Goal: Information Seeking & Learning: Learn about a topic

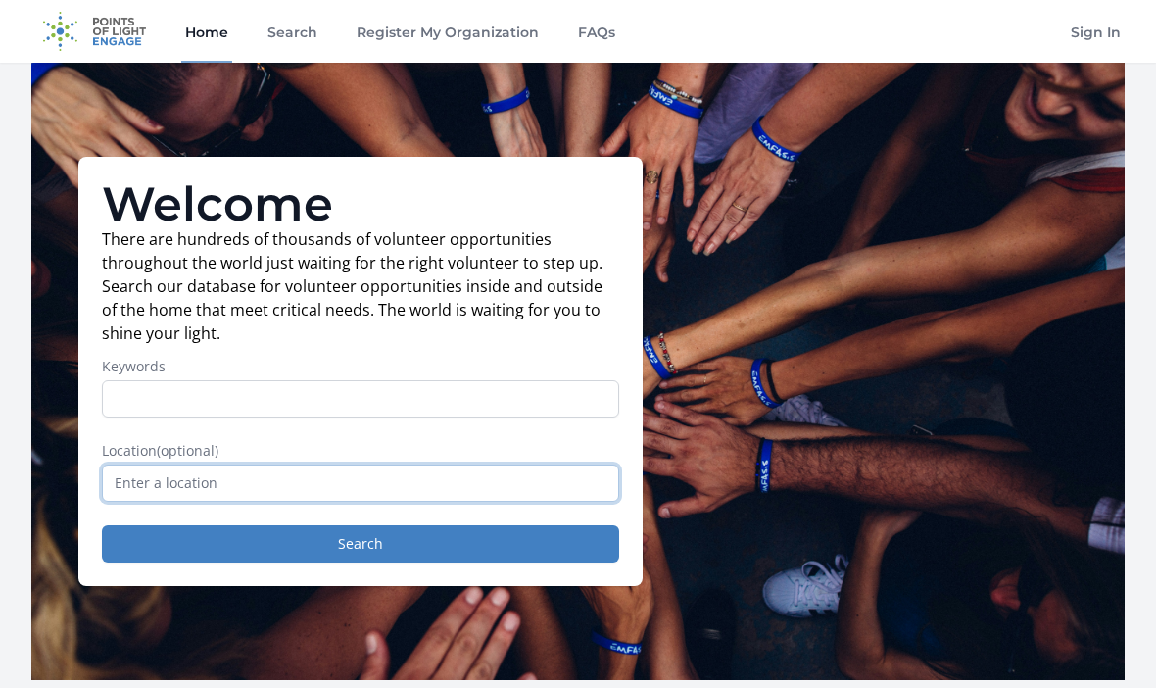
click at [361, 474] on input "text" at bounding box center [360, 482] width 517 height 37
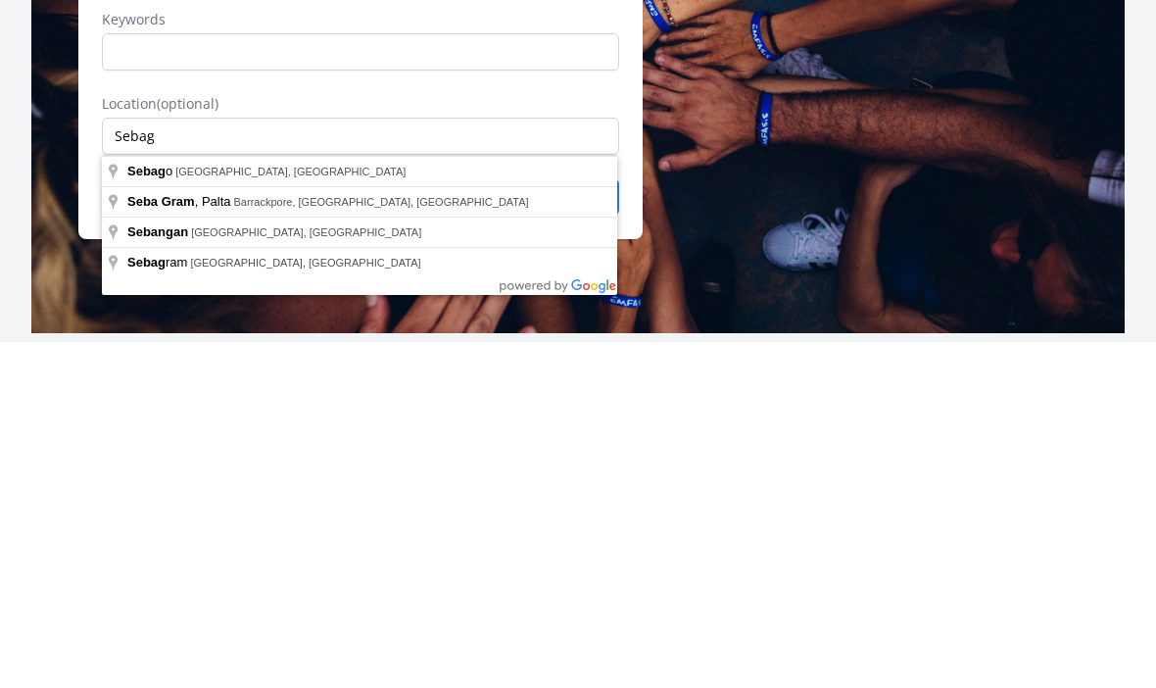
type input "Sebago, [GEOGRAPHIC_DATA], [GEOGRAPHIC_DATA]"
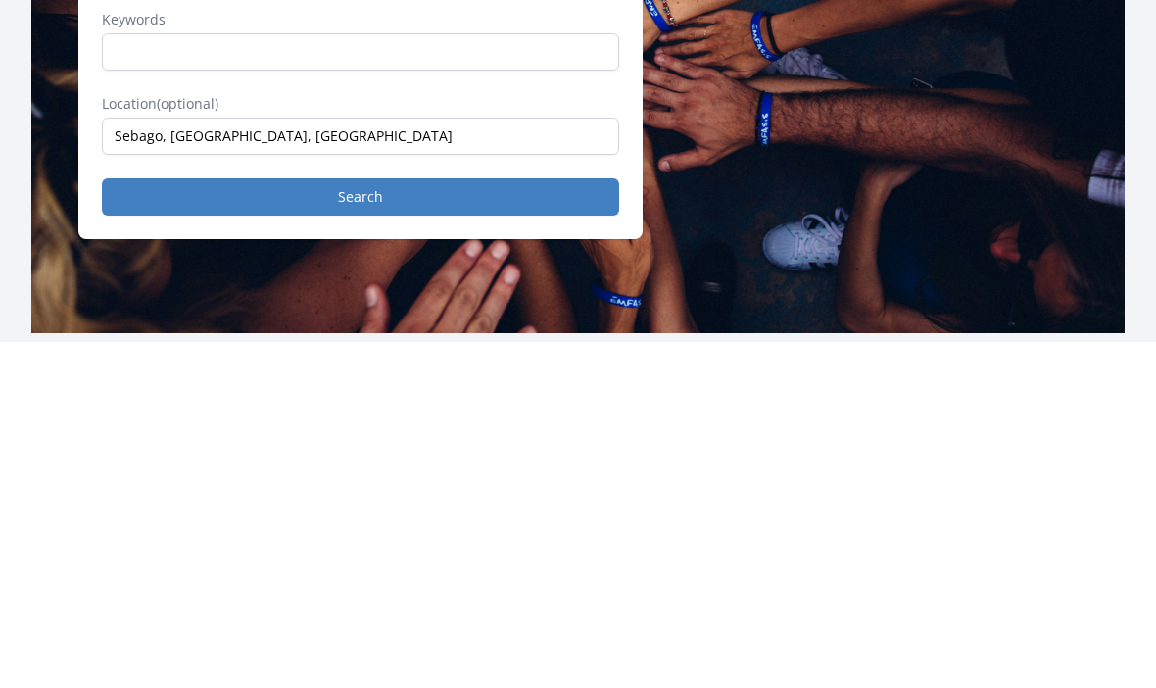
scroll to position [347, 0]
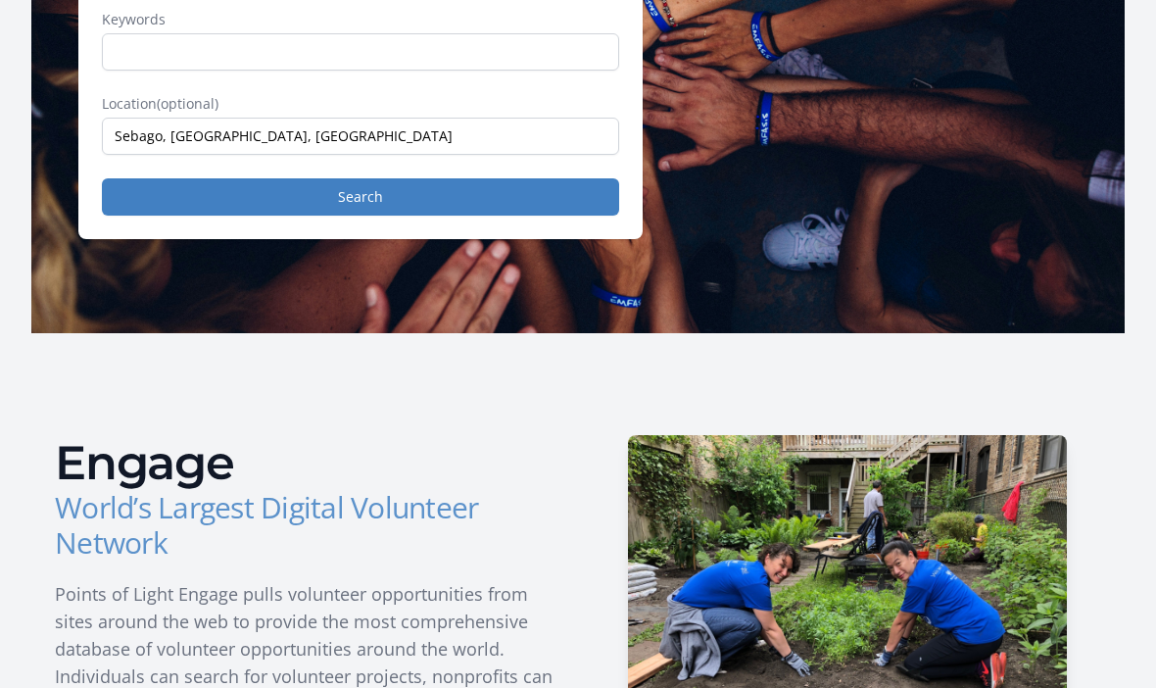
click at [402, 192] on button "Search" at bounding box center [360, 196] width 517 height 37
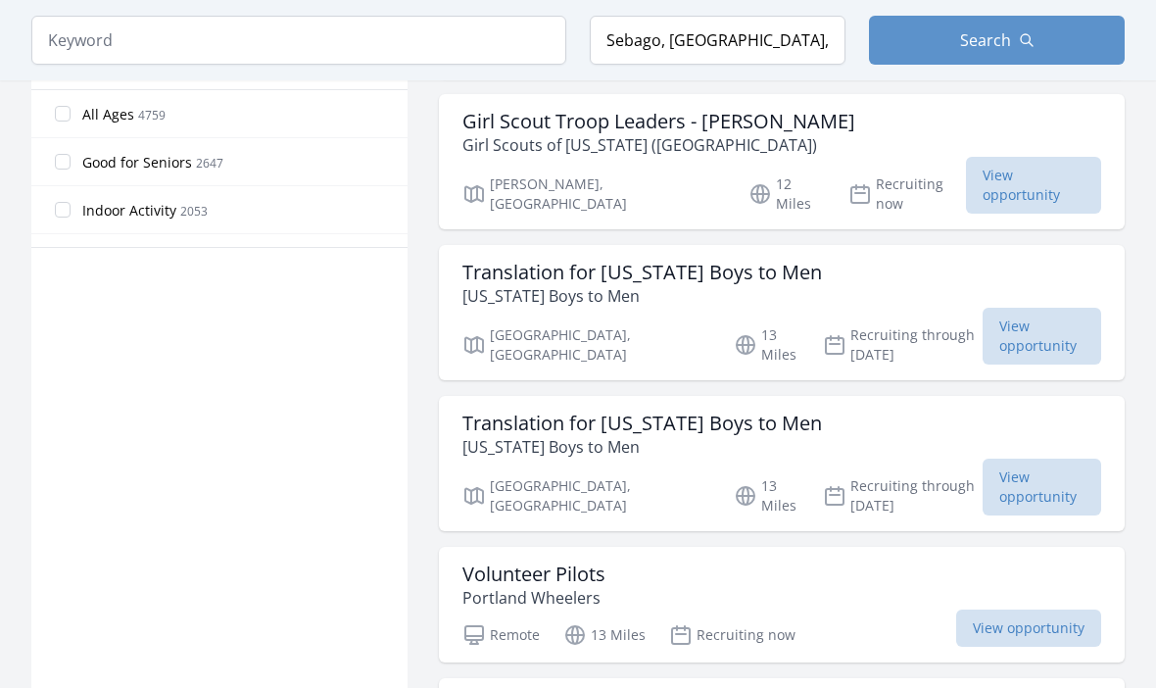
scroll to position [1196, 0]
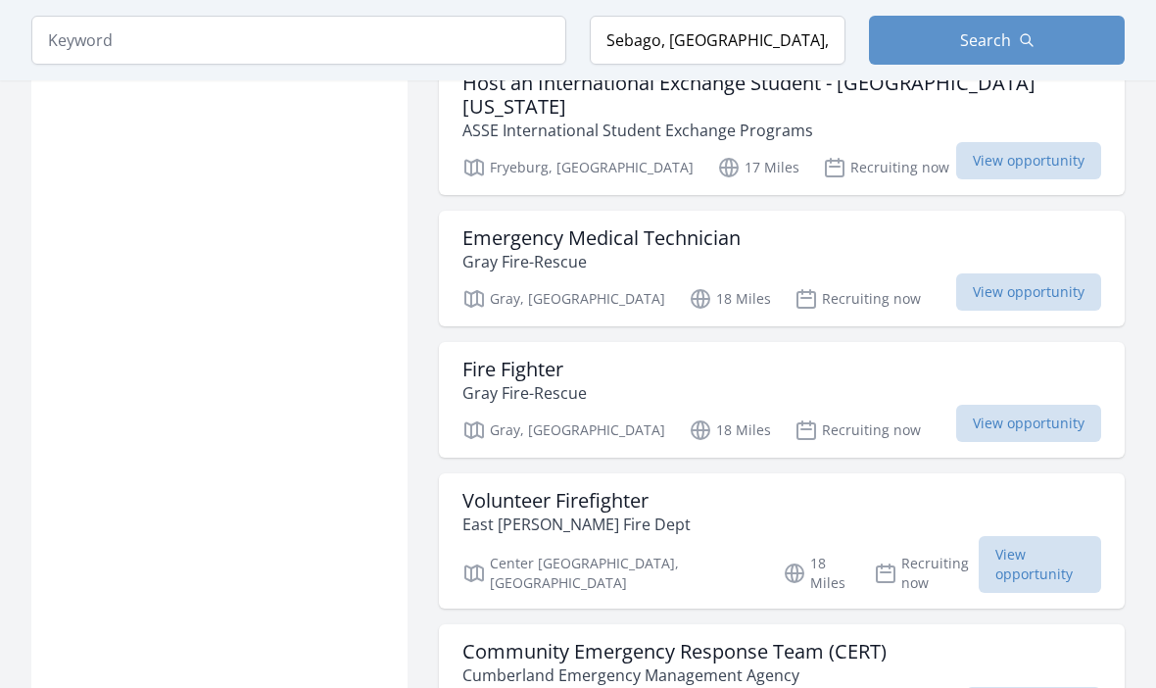
scroll to position [4846, 0]
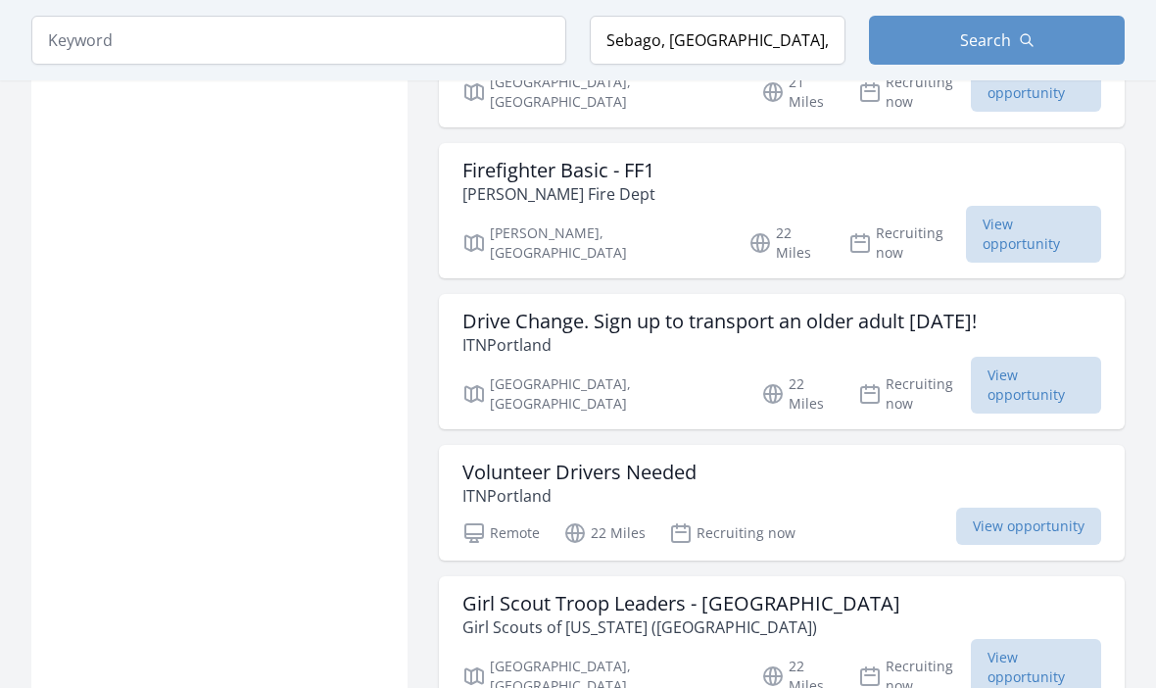
scroll to position [7374, 0]
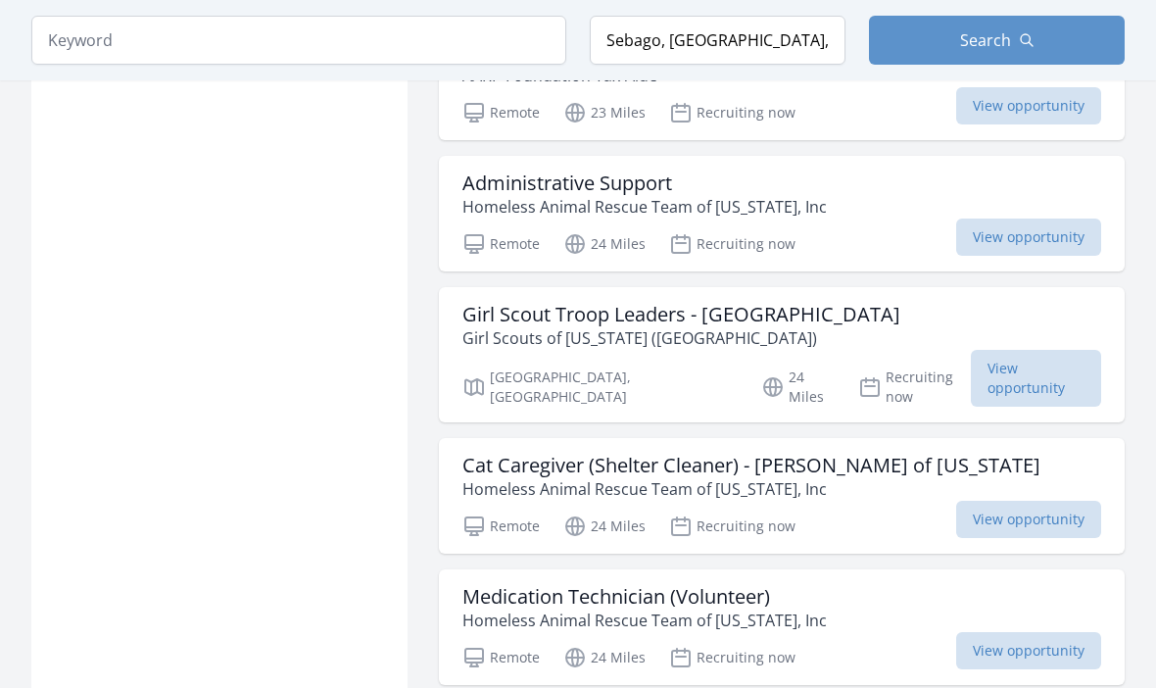
scroll to position [9786, 0]
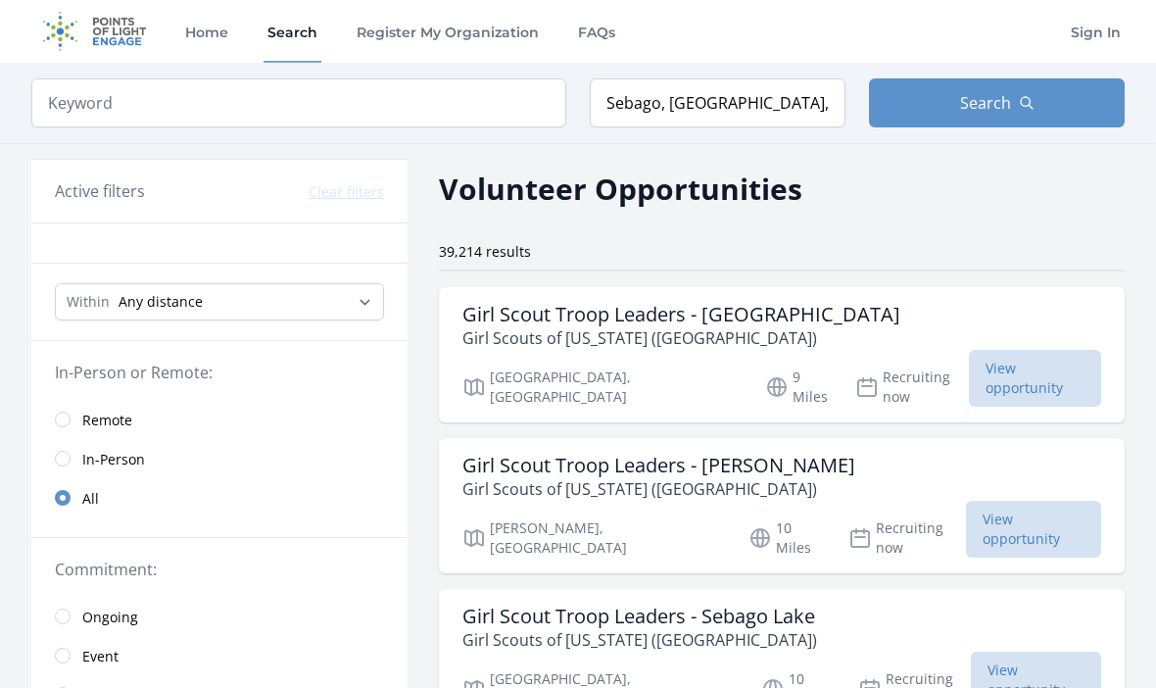
scroll to position [9854, 0]
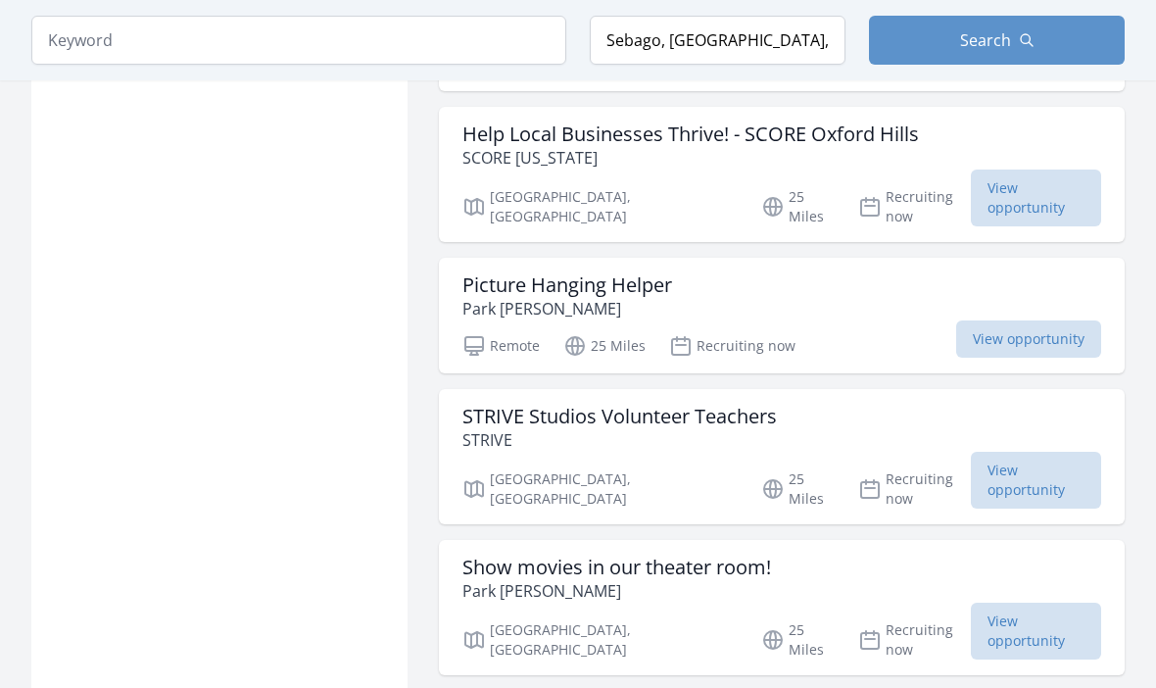
scroll to position [12641, 0]
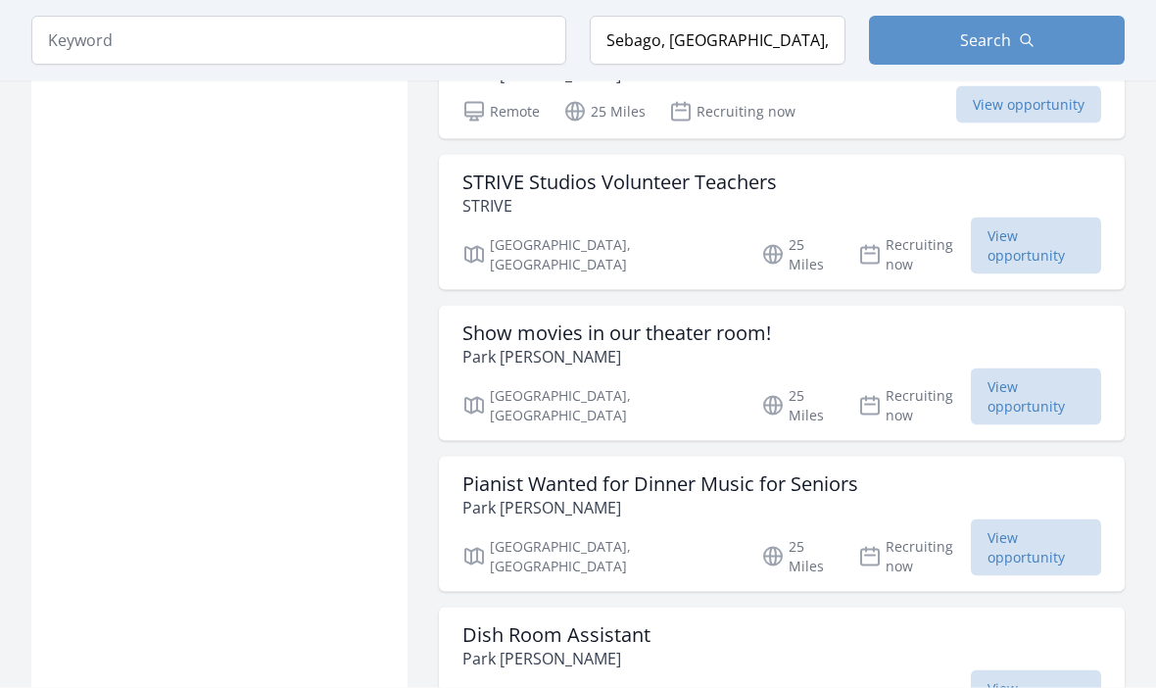
scroll to position [12874, 0]
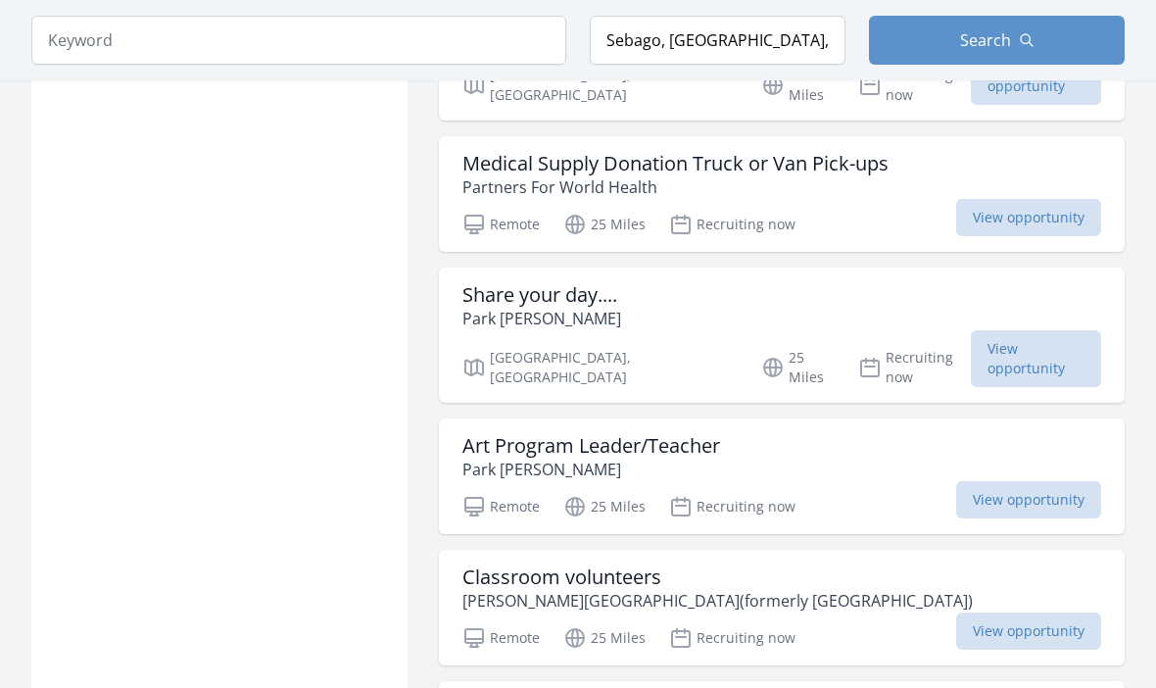
scroll to position [14802, 0]
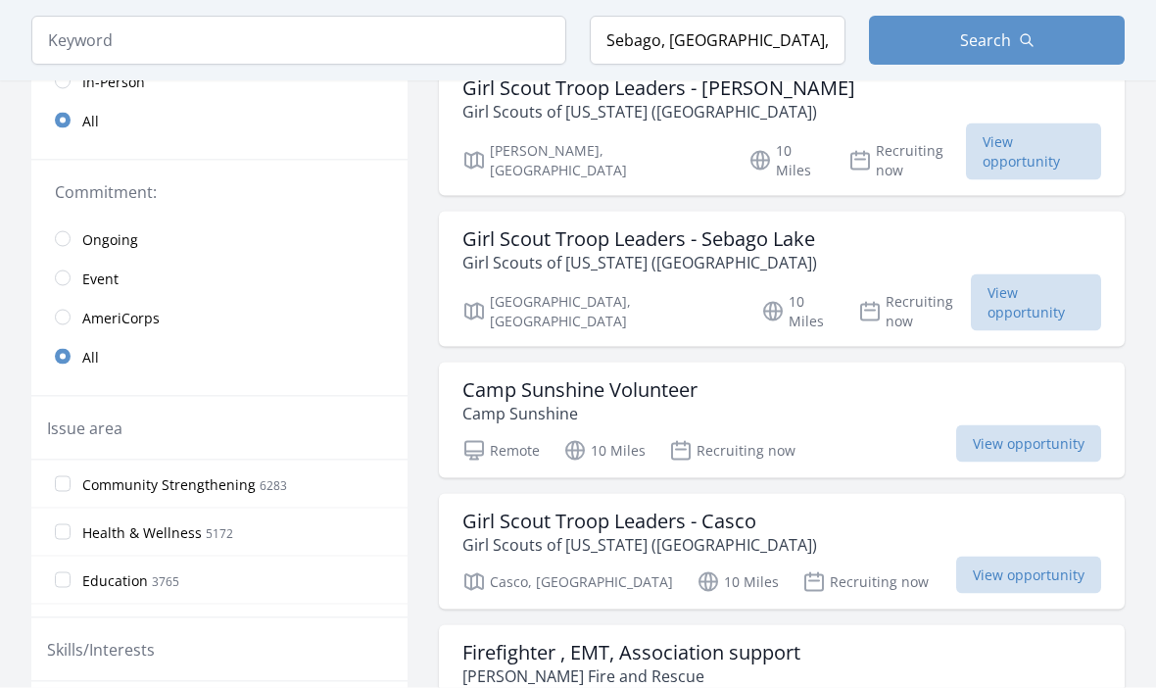
scroll to position [377, 0]
click at [669, 378] on h3 "Camp Sunshine Volunteer" at bounding box center [579, 390] width 235 height 24
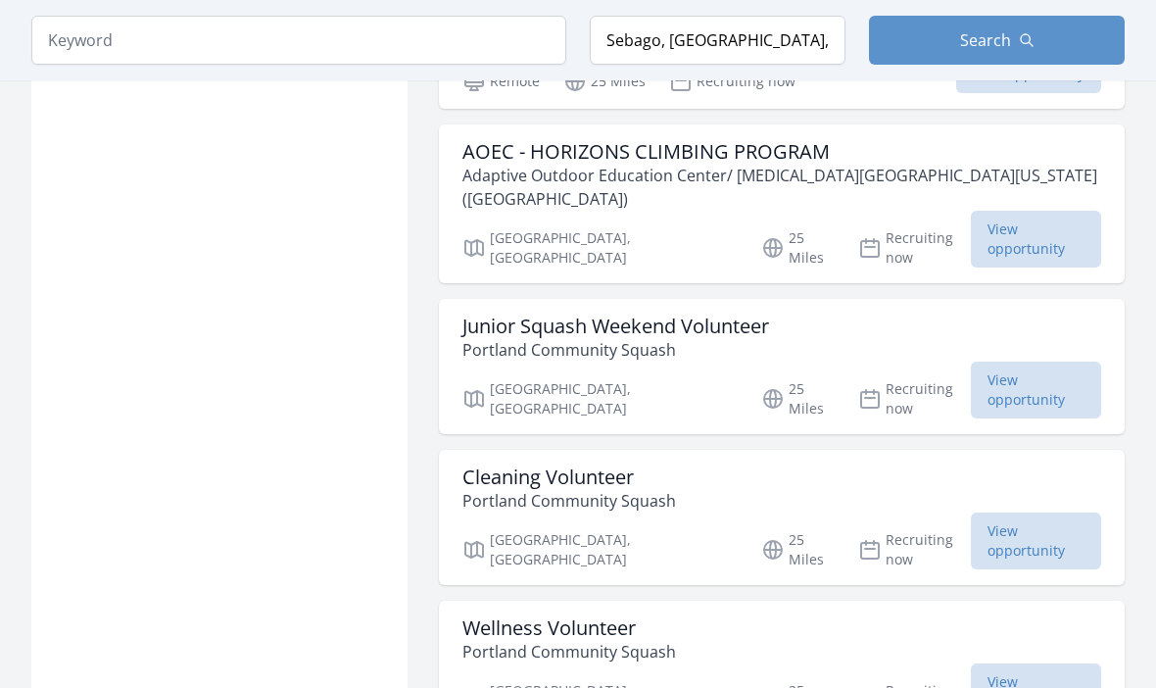
scroll to position [15350, 0]
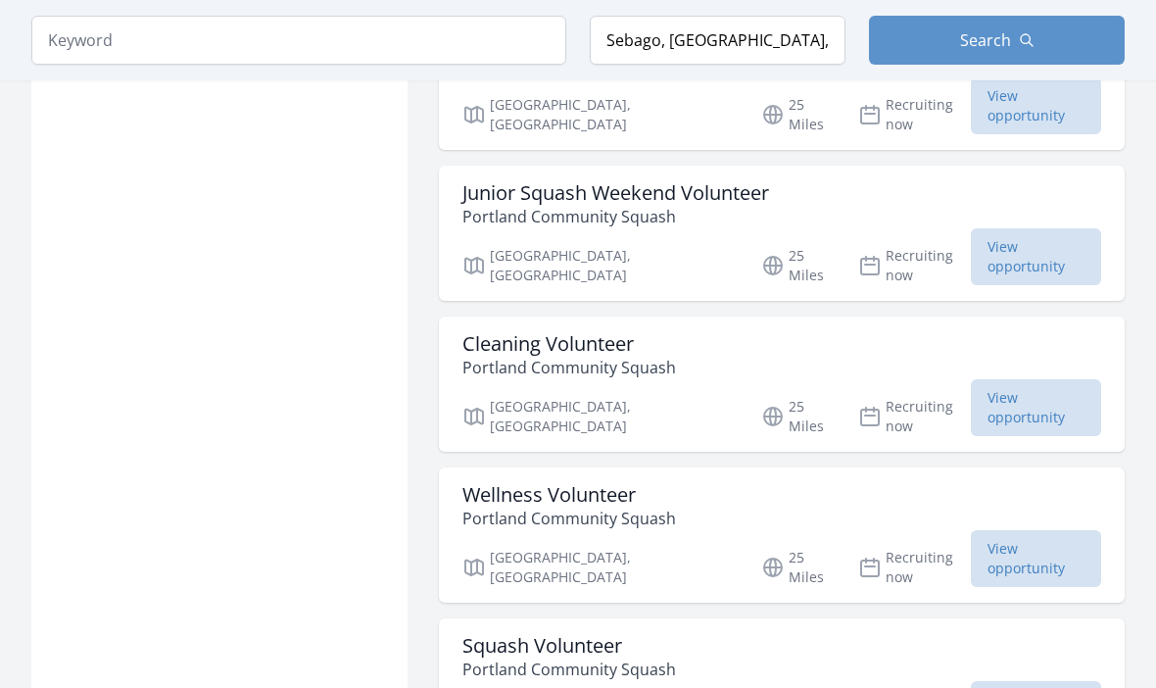
scroll to position [15503, 0]
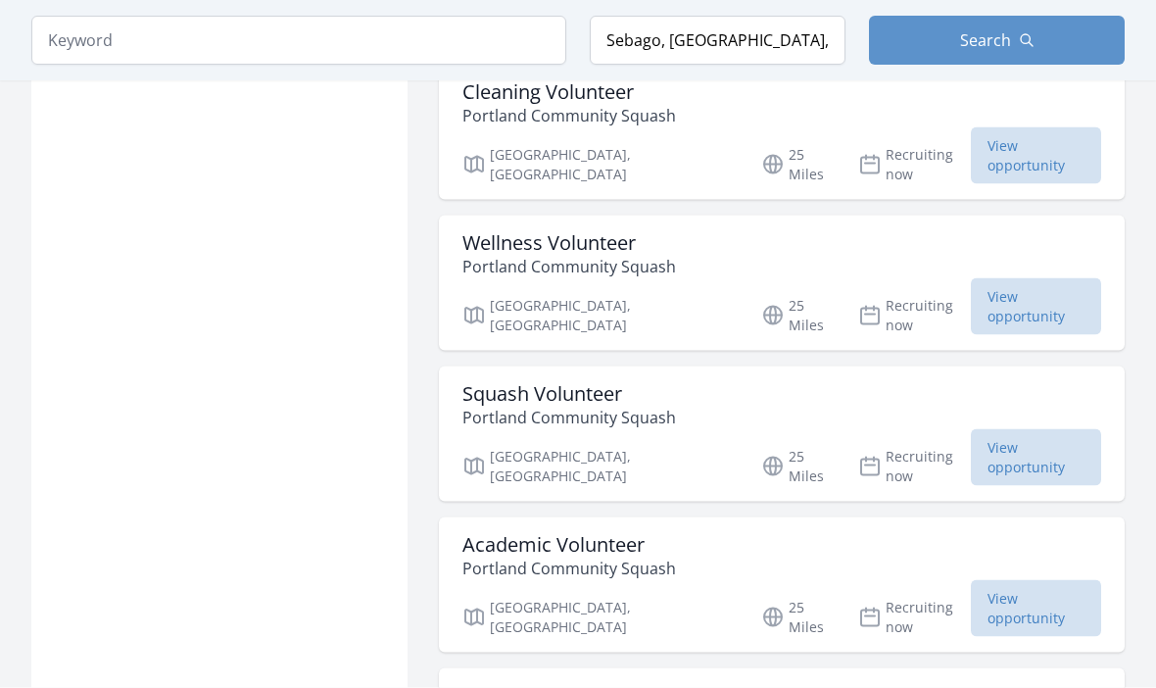
scroll to position [15737, 0]
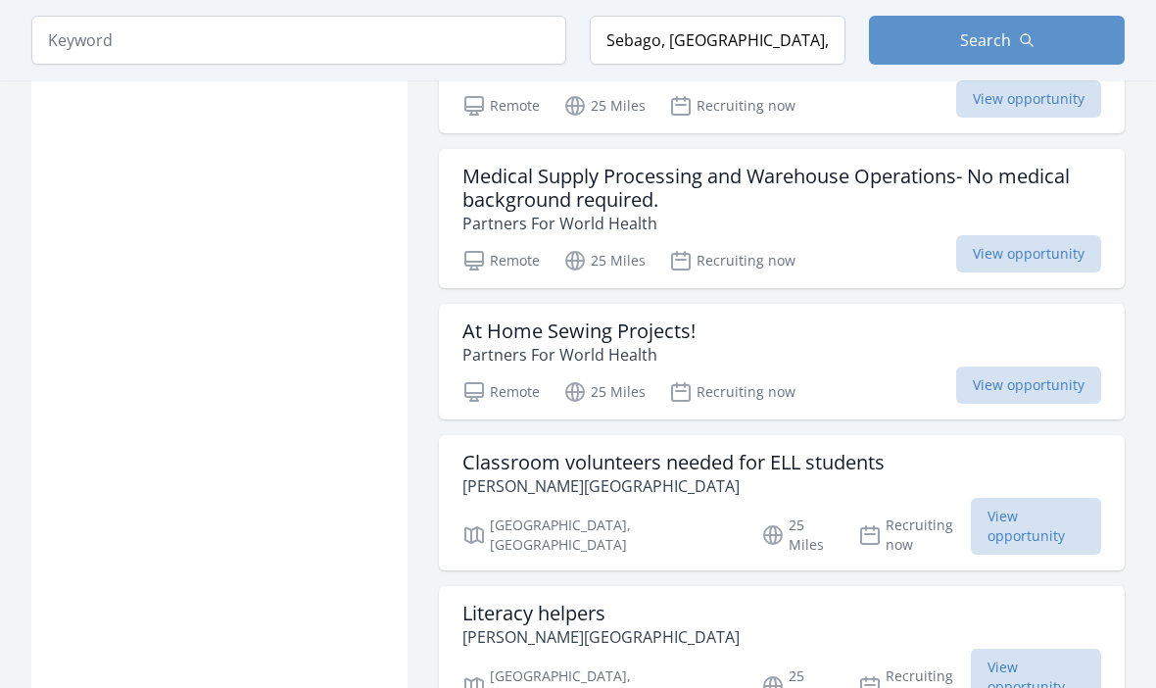
scroll to position [16840, 0]
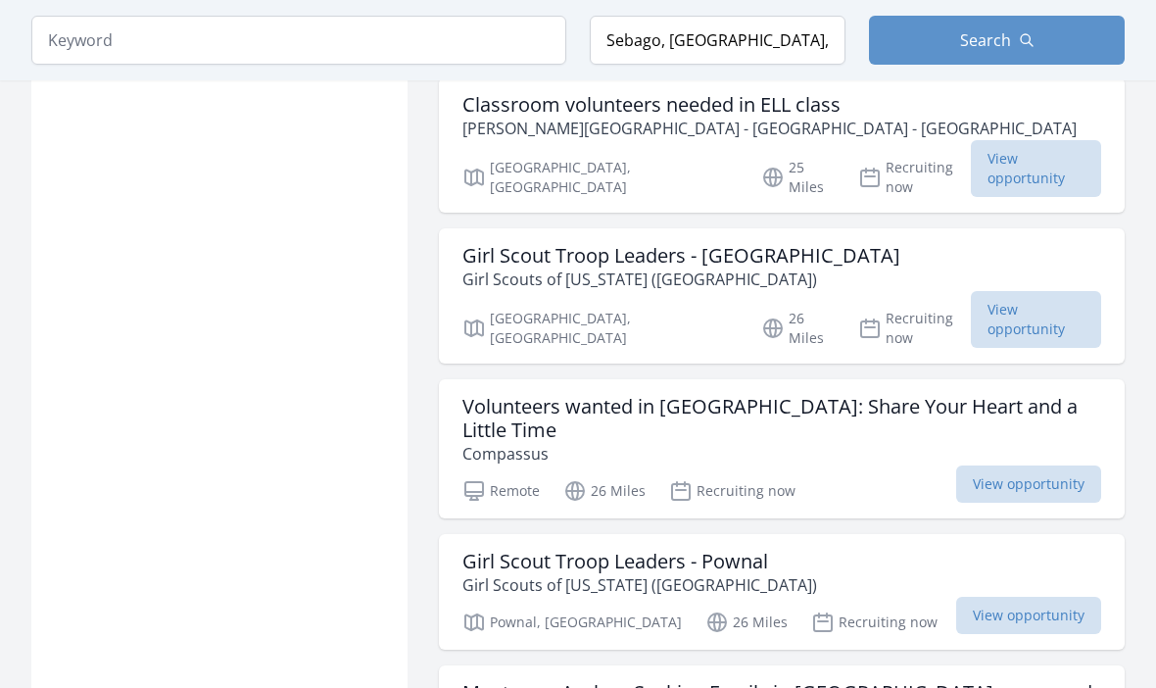
scroll to position [17980, 0]
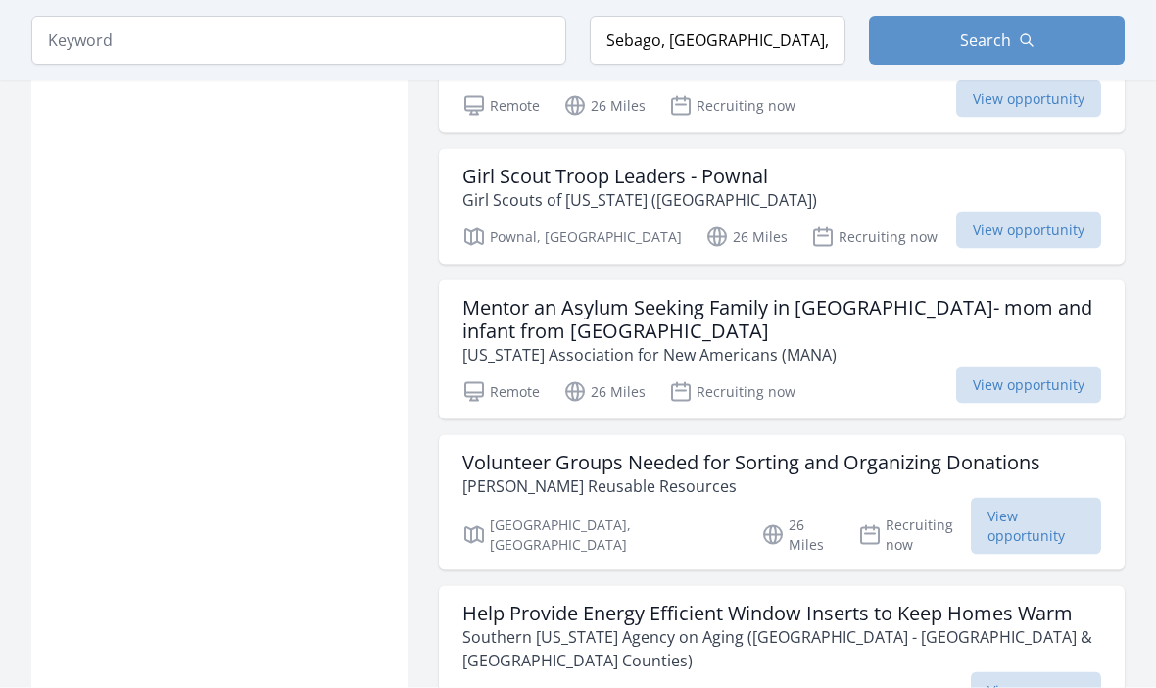
scroll to position [18362, 0]
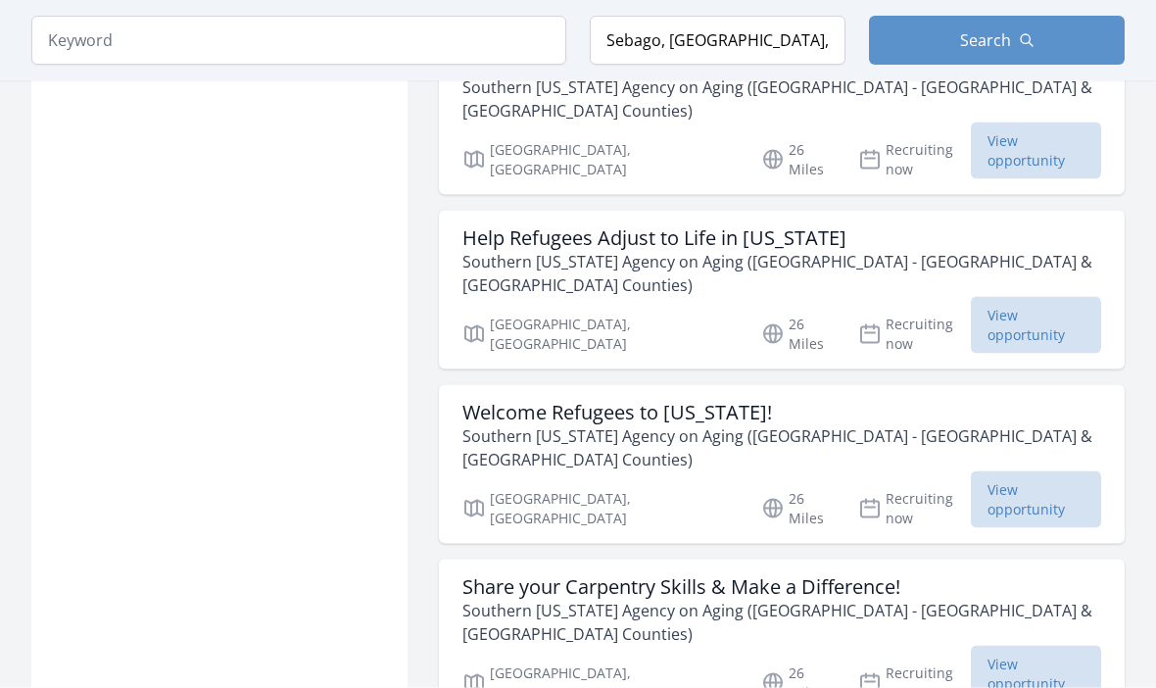
scroll to position [18912, 0]
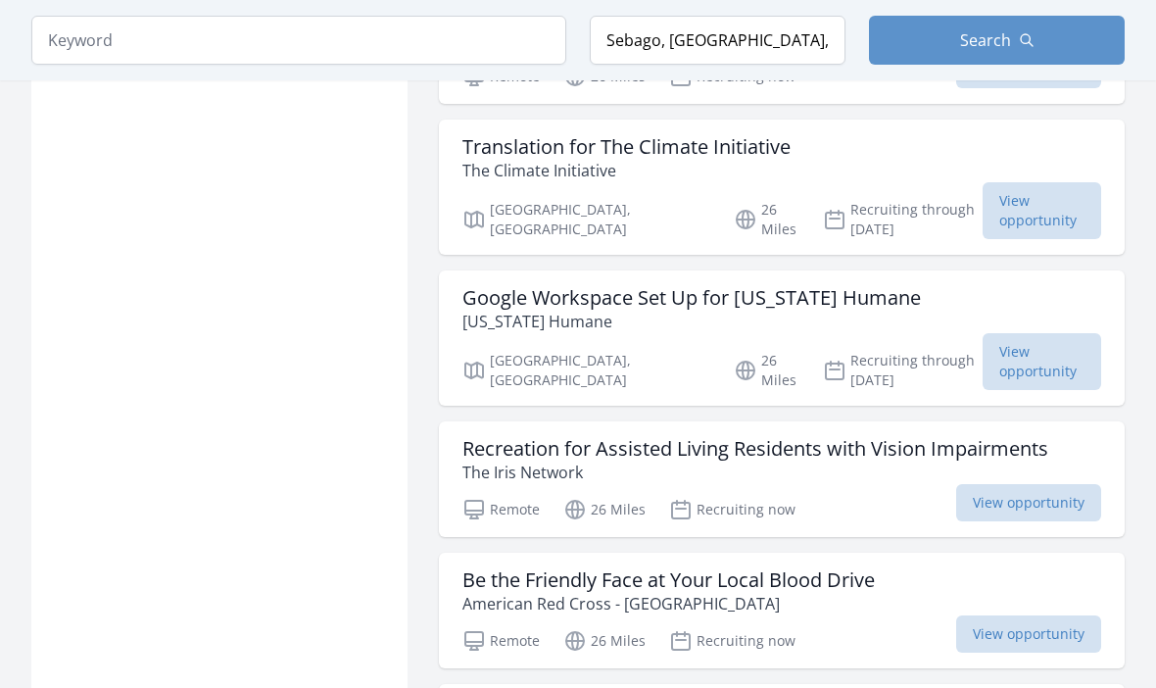
scroll to position [19977, 0]
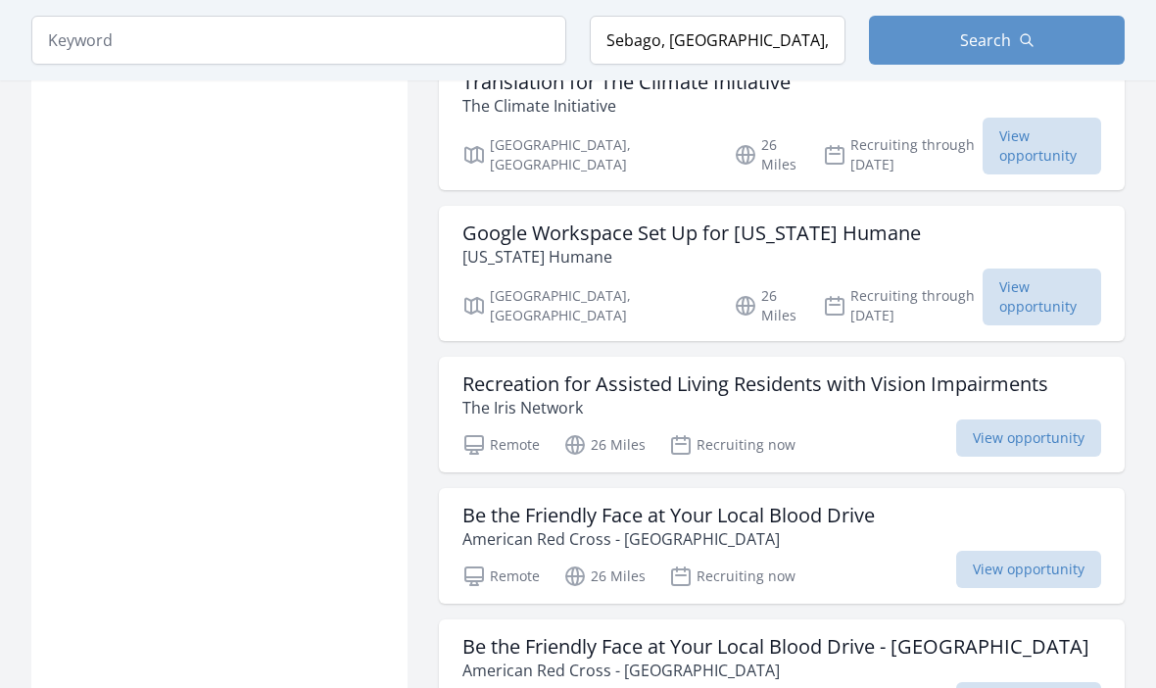
scroll to position [20044, 0]
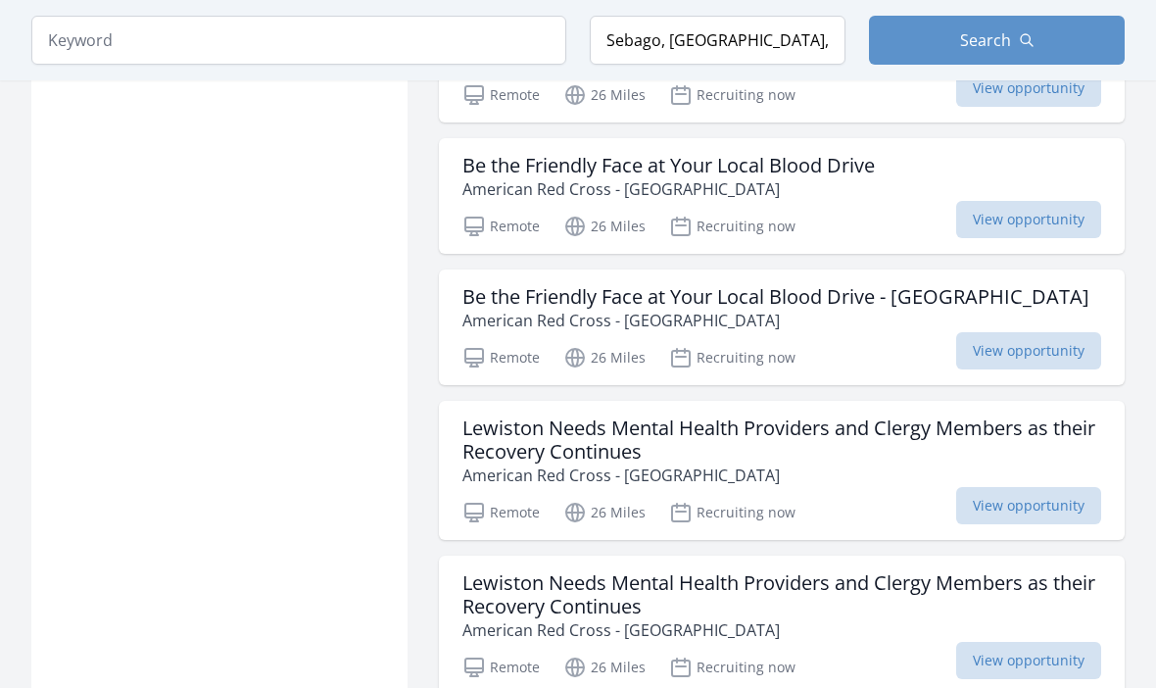
scroll to position [20395, 0]
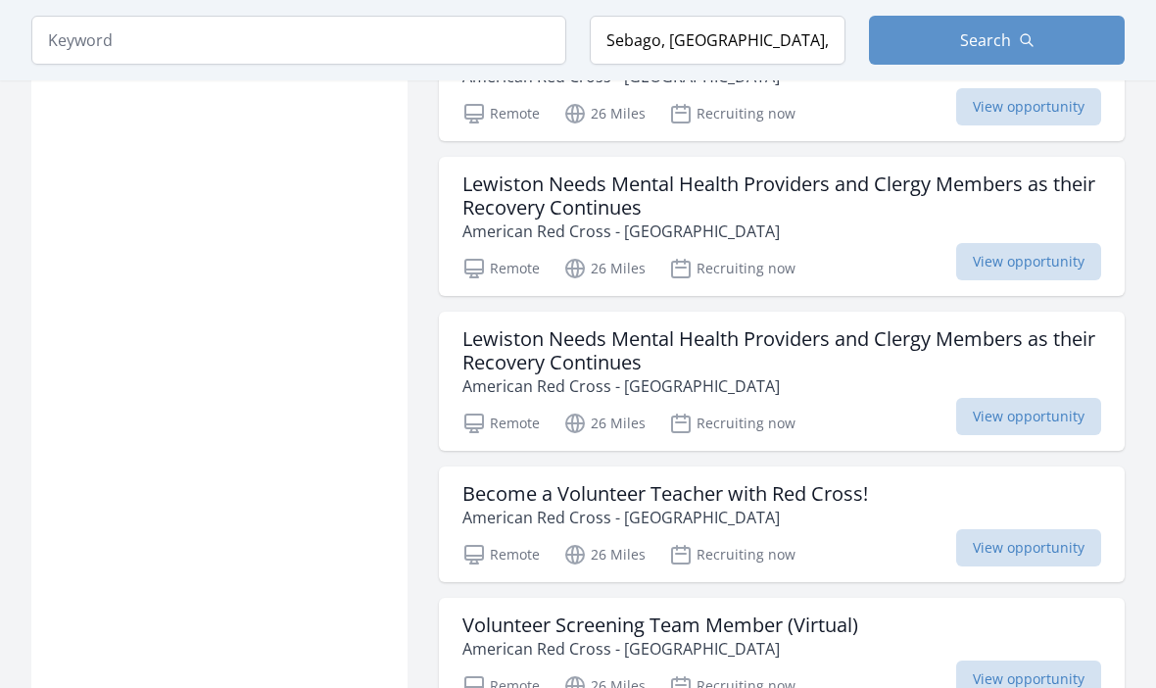
scroll to position [20642, 0]
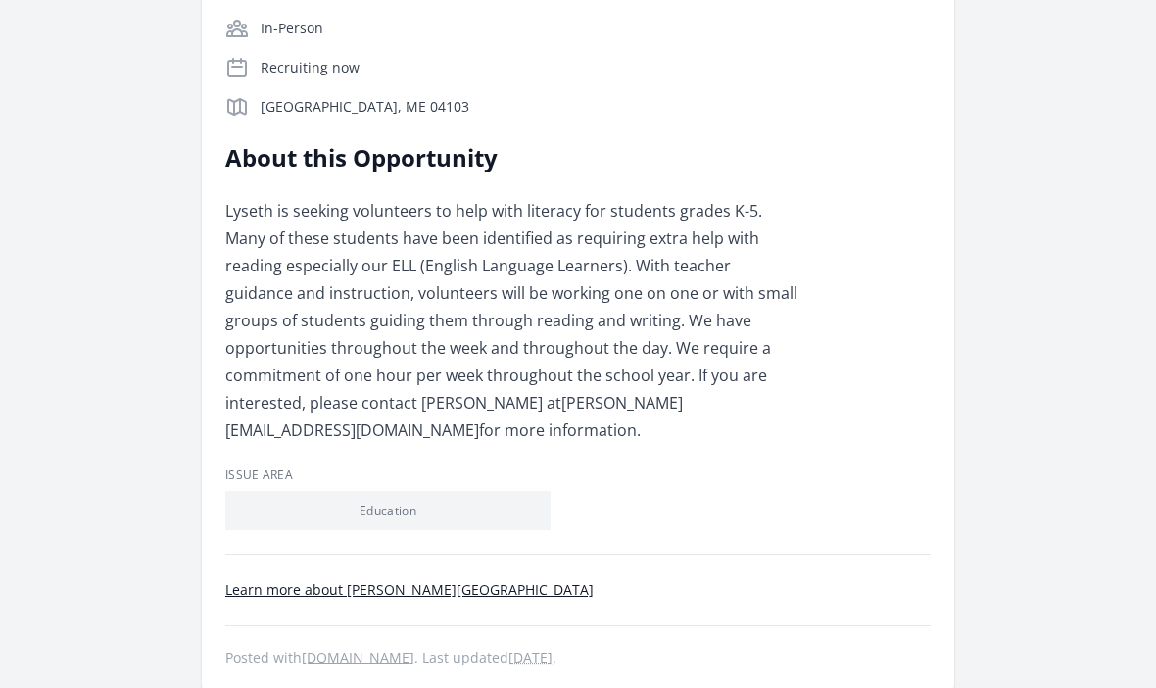
scroll to position [413, 0]
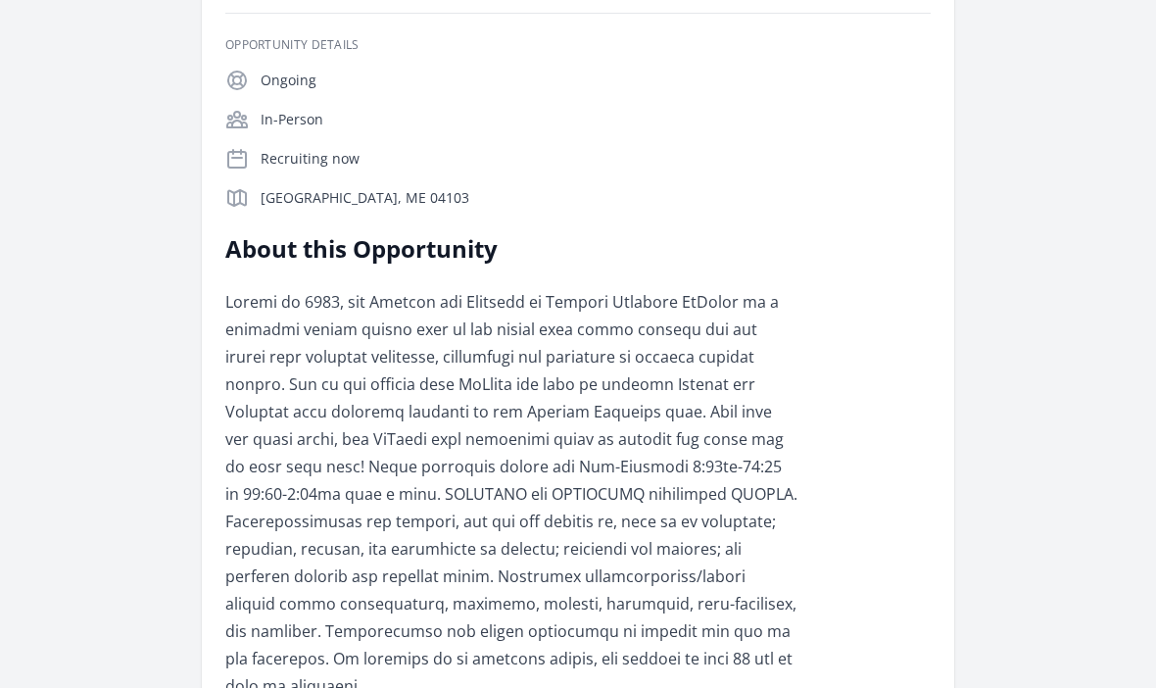
scroll to position [418, 0]
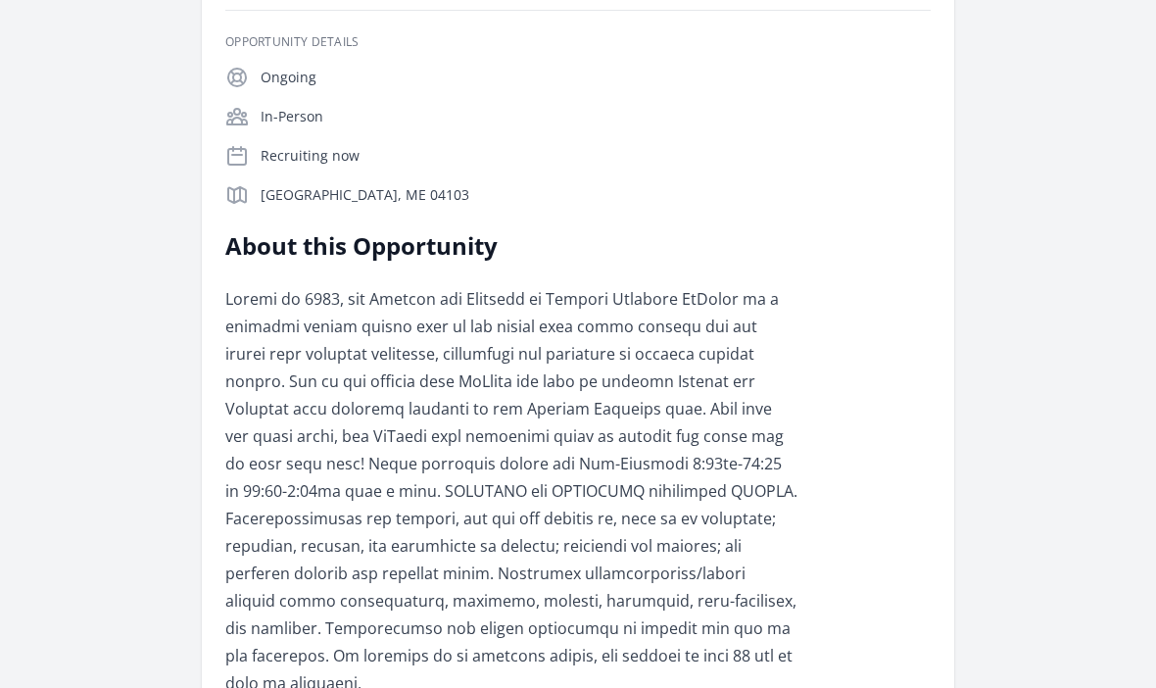
click at [88, 29] on div "Organization Habitat for Humanity of Greater Portland Volunteer with the Habita…" at bounding box center [577, 359] width 1093 height 1431
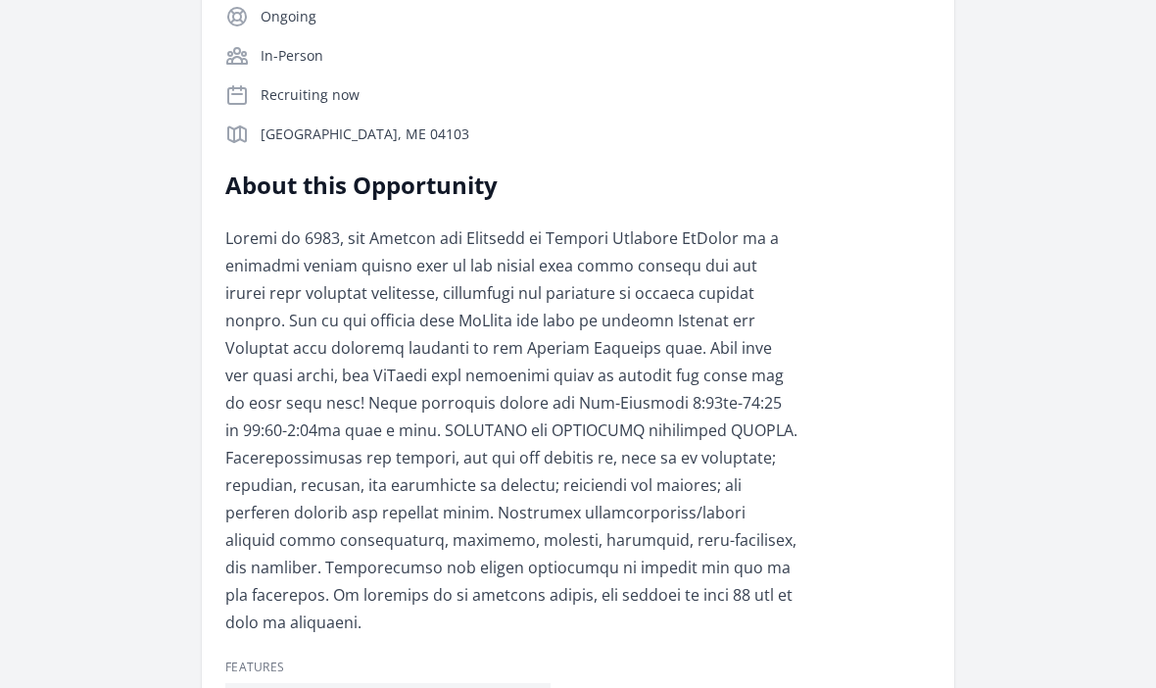
scroll to position [486, 0]
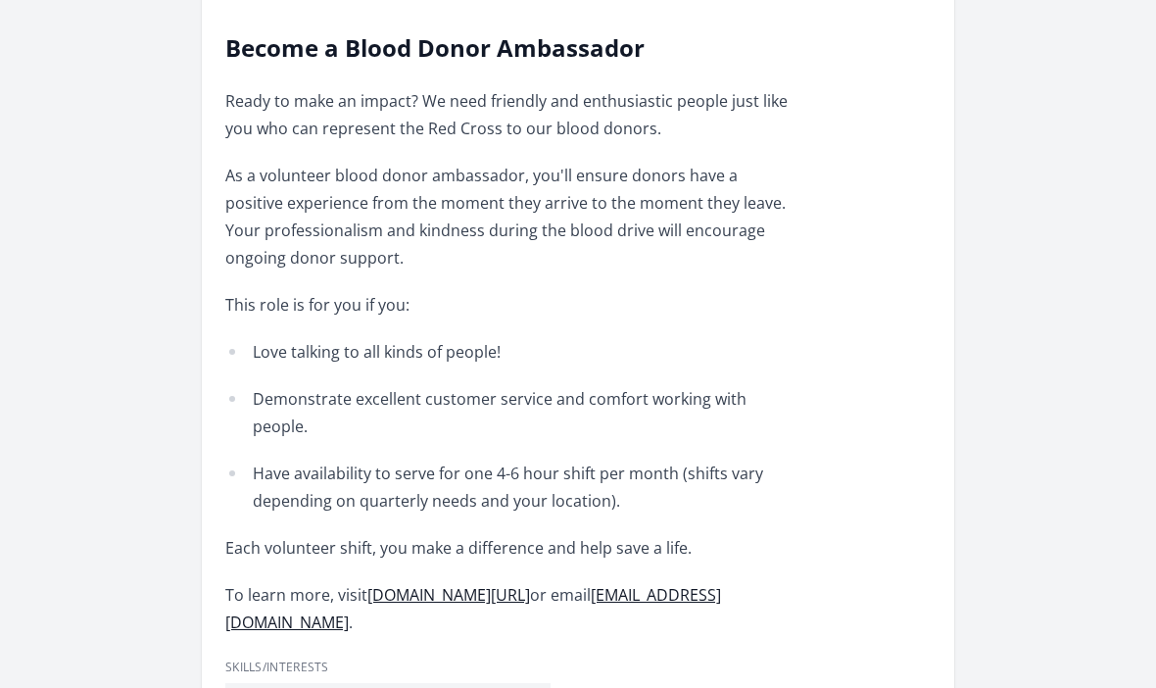
scroll to position [774, 0]
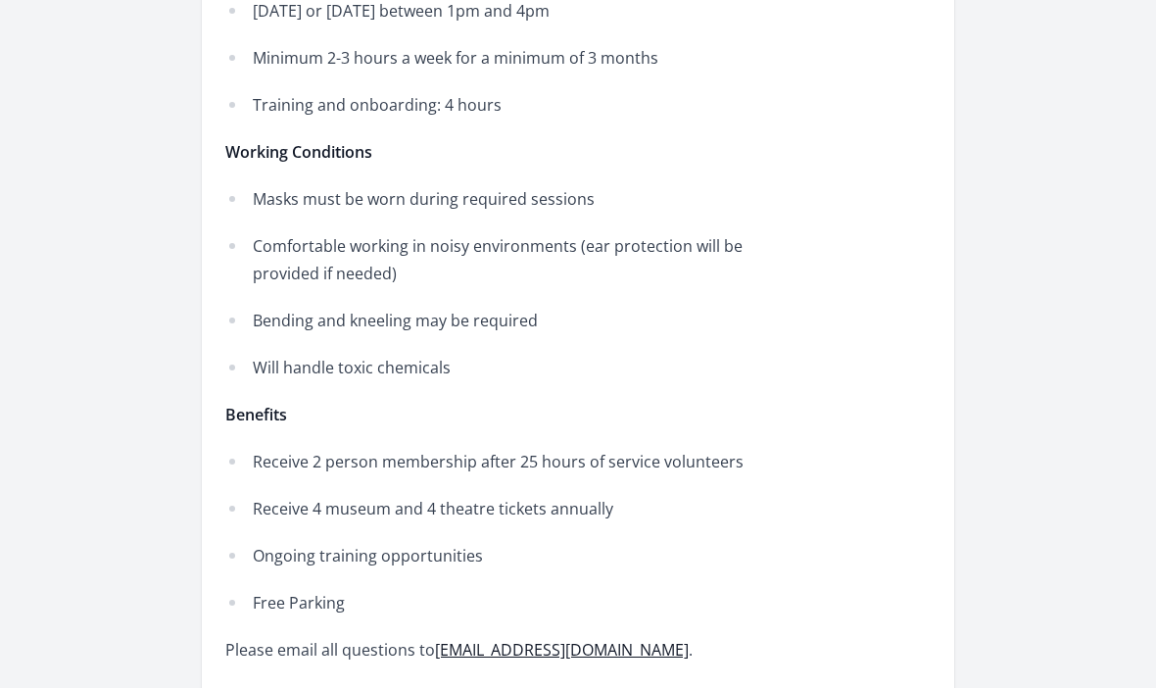
scroll to position [1832, 0]
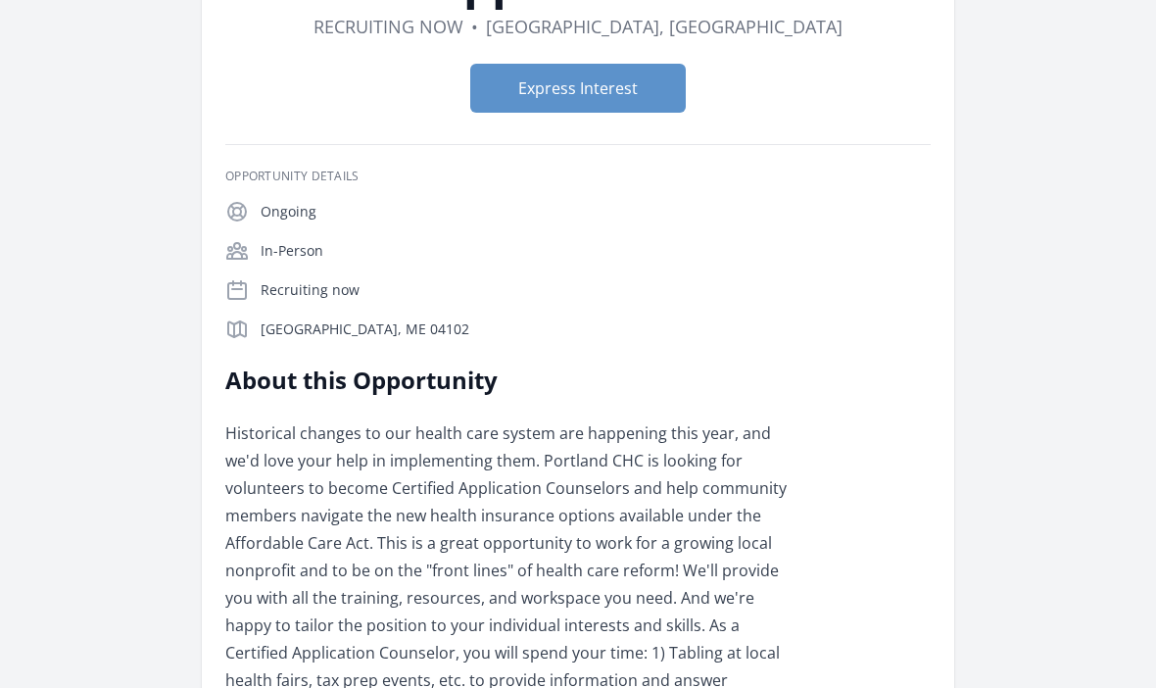
scroll to position [203, 0]
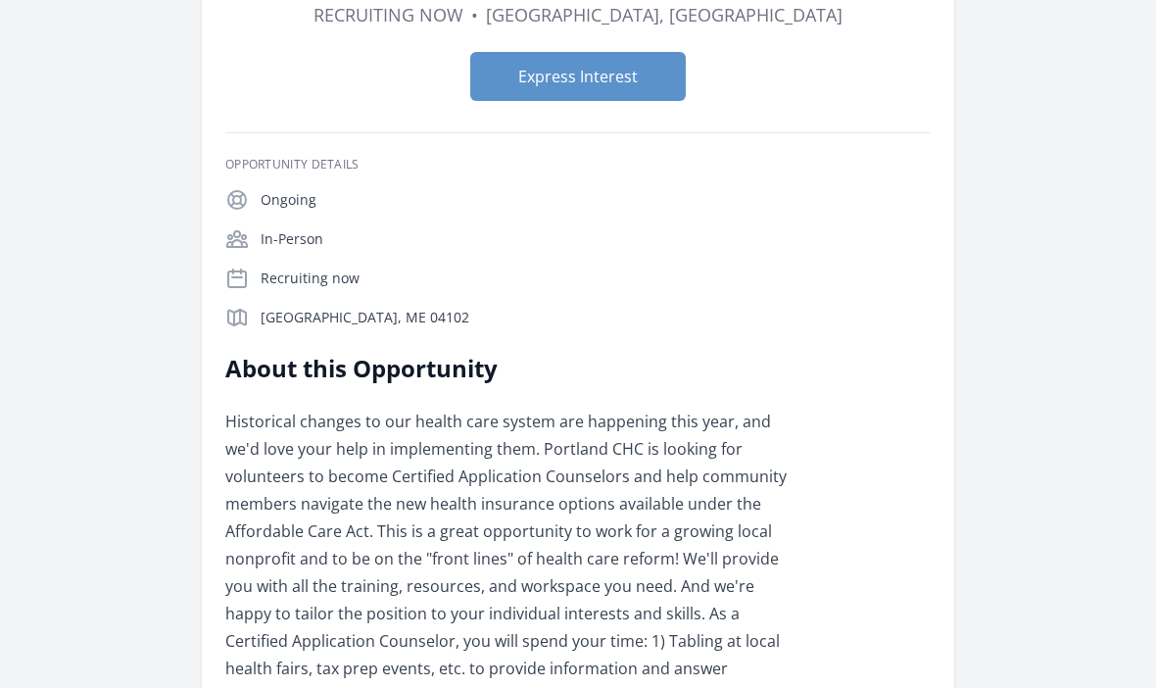
click at [127, 134] on div "Organization [GEOGRAPHIC_DATA] Certified Application Counselor Duration Recruit…" at bounding box center [577, 419] width 1093 height 1118
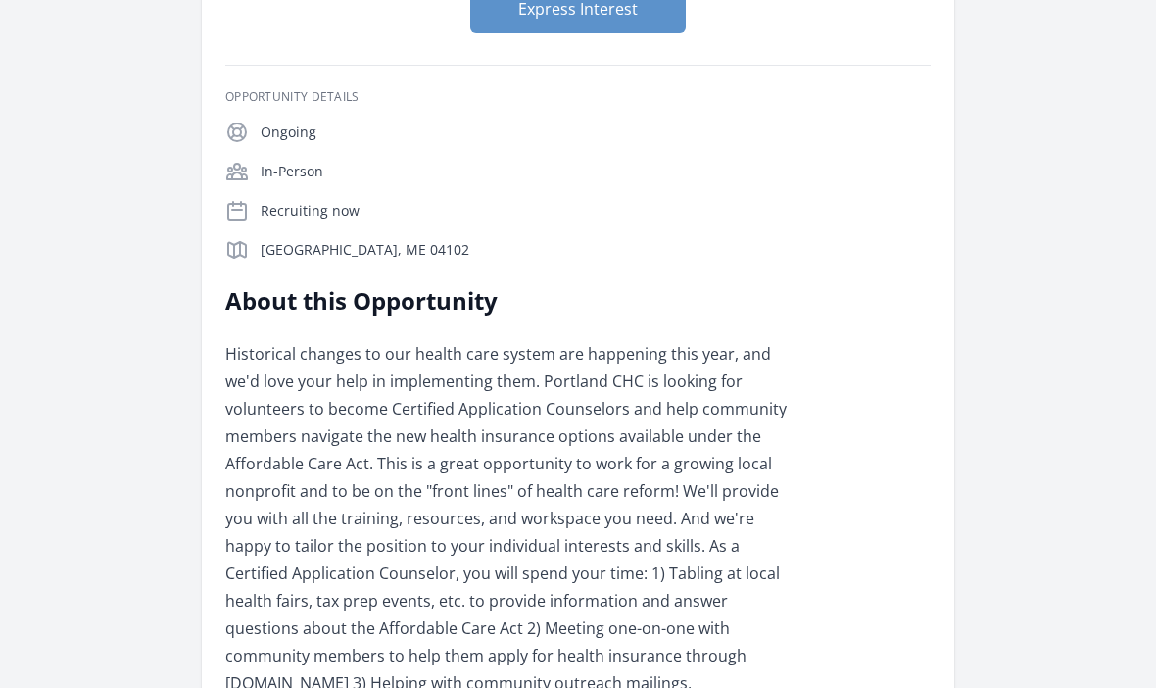
scroll to position [270, 0]
